Goal: Information Seeking & Learning: Check status

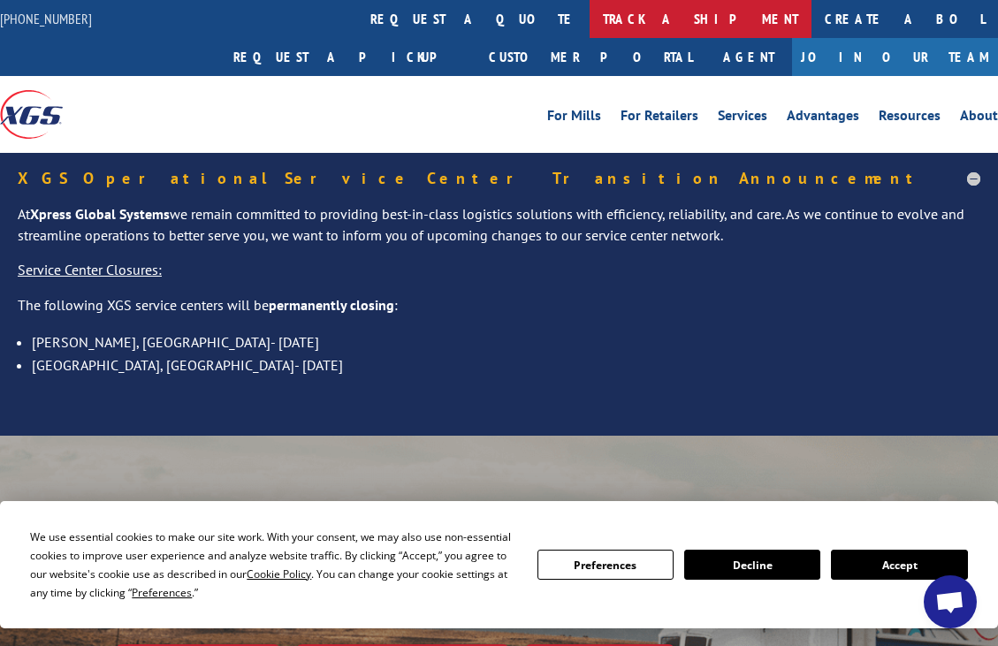
click at [590, 22] on link "track a shipment" at bounding box center [701, 19] width 222 height 38
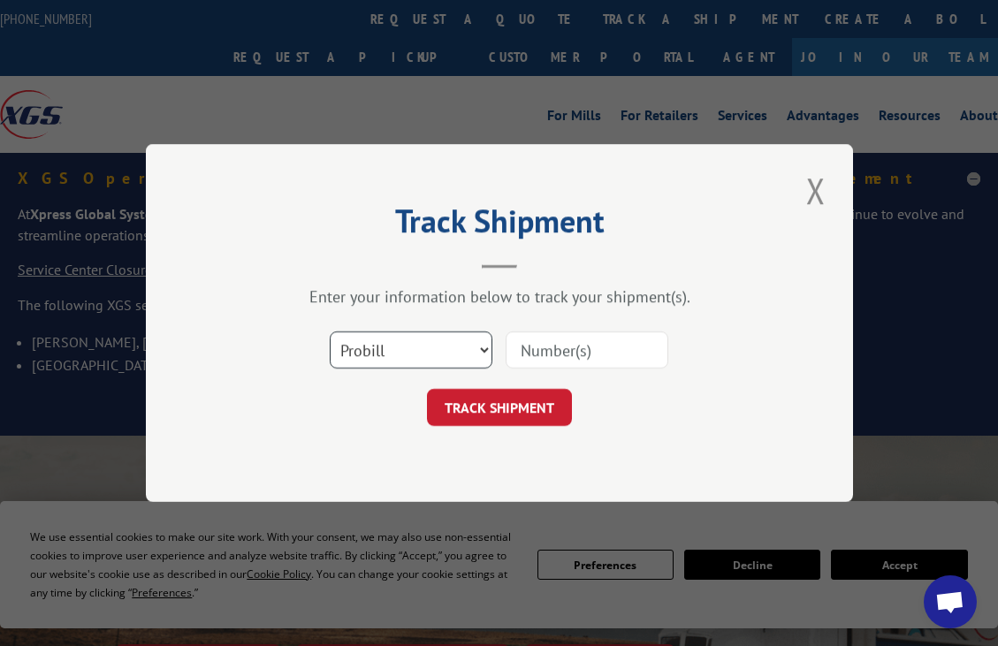
click at [486, 354] on select "Select category... Probill BOL PO" at bounding box center [411, 349] width 163 height 37
select select "bol"
click at [330, 331] on select "Select category... Probill BOL PO" at bounding box center [411, 349] width 163 height 37
click at [548, 347] on input at bounding box center [587, 349] width 163 height 37
type input "0496620"
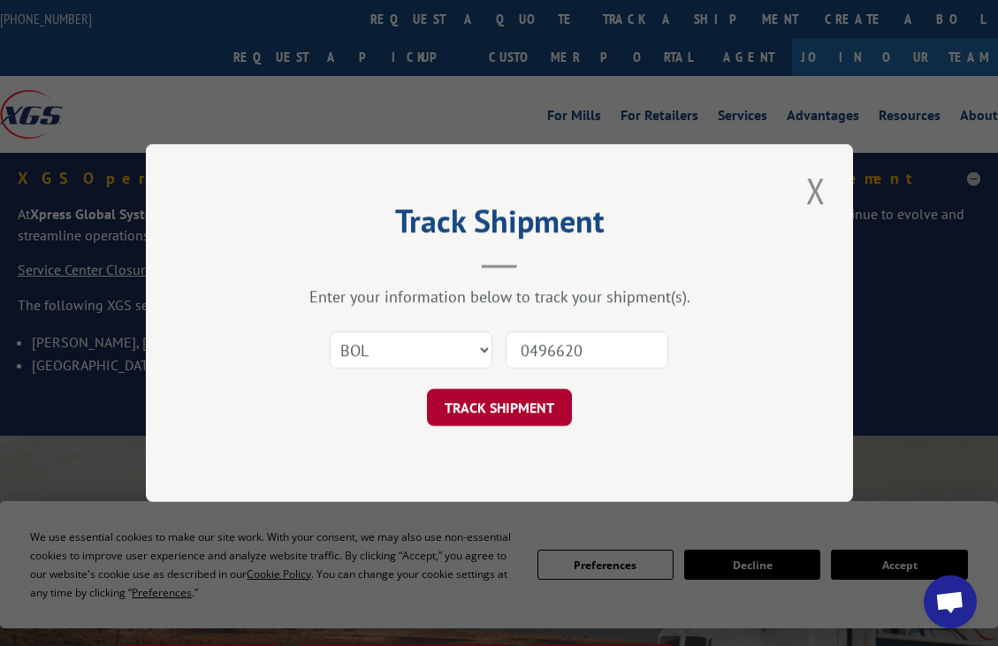
click at [527, 406] on button "TRACK SHIPMENT" at bounding box center [499, 407] width 145 height 37
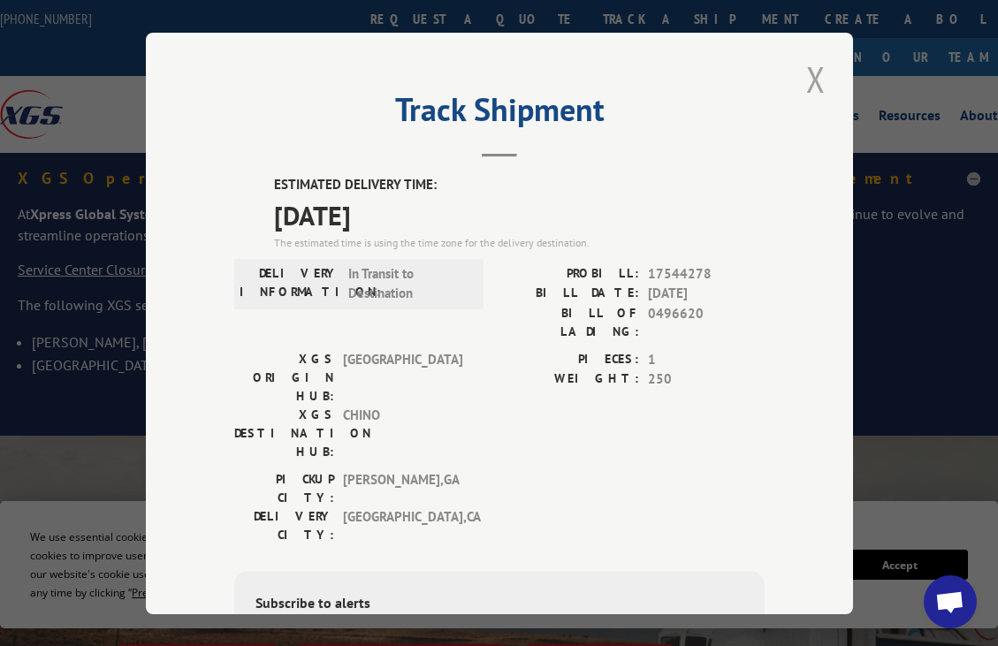
click at [811, 73] on button "Close modal" at bounding box center [816, 79] width 30 height 49
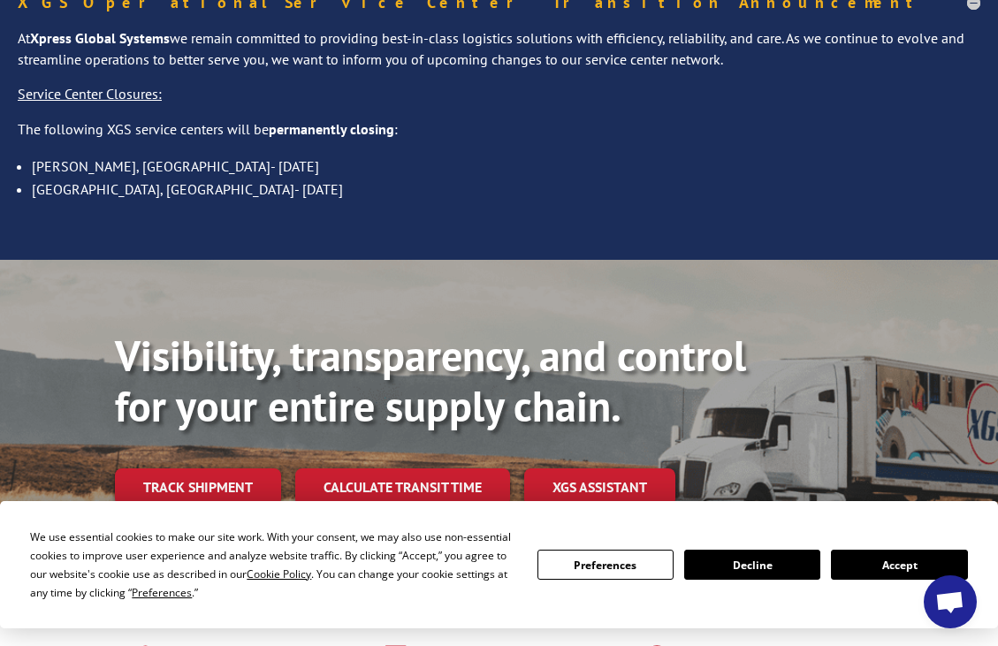
scroll to position [177, 0]
click at [748, 560] on button "Decline" at bounding box center [752, 565] width 136 height 30
